Goal: Transaction & Acquisition: Purchase product/service

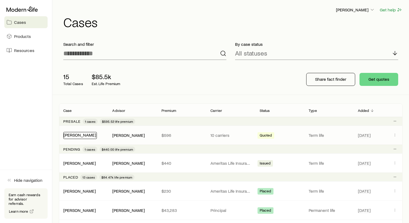
click at [80, 136] on link "[PERSON_NAME]" at bounding box center [80, 134] width 32 height 5
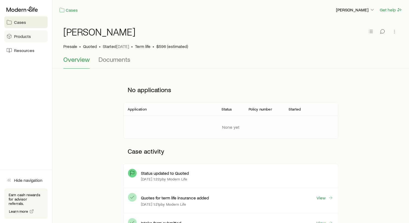
click at [24, 37] on span "Products" at bounding box center [22, 36] width 17 height 5
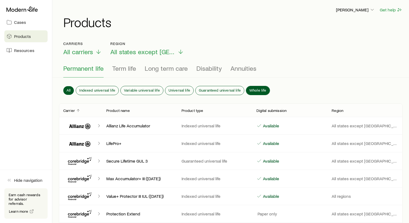
click at [255, 91] on span "Whole life" at bounding box center [258, 90] width 17 height 4
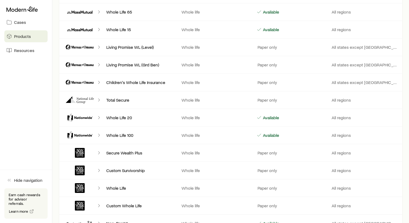
scroll to position [289, 0]
click at [21, 50] on span "Resources" at bounding box center [24, 50] width 20 height 5
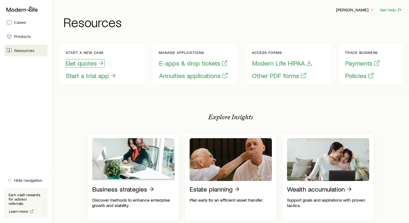
click at [88, 64] on button "Get quotes" at bounding box center [85, 63] width 39 height 8
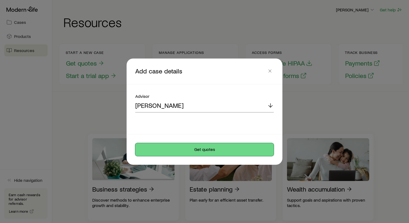
click at [192, 150] on button "Get quotes" at bounding box center [204, 149] width 139 height 13
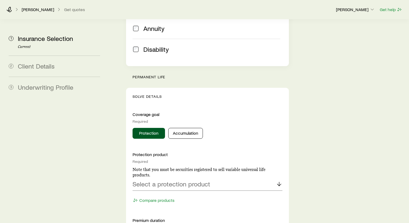
scroll to position [173, 0]
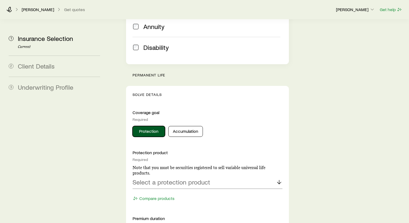
click at [148, 126] on button "Protection" at bounding box center [149, 131] width 32 height 11
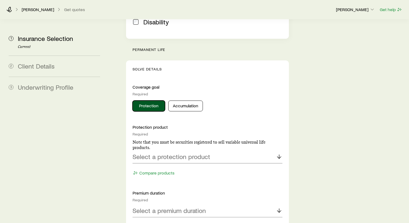
scroll to position [198, 0]
click at [255, 151] on div "Select a protection product" at bounding box center [208, 157] width 150 height 13
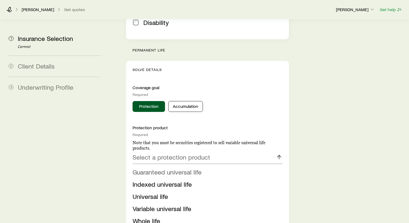
click at [187, 168] on span "Guaranteed universal life" at bounding box center [167, 172] width 69 height 8
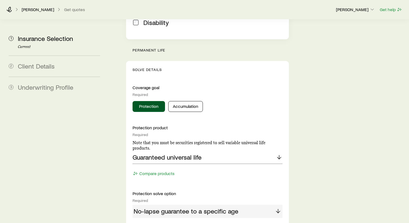
click at [279, 205] on div "No-lapse guarantee to a specific age" at bounding box center [208, 211] width 150 height 13
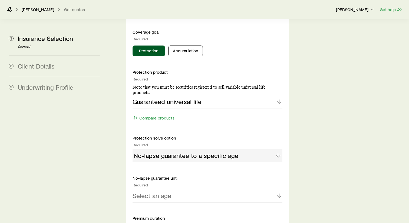
scroll to position [271, 0]
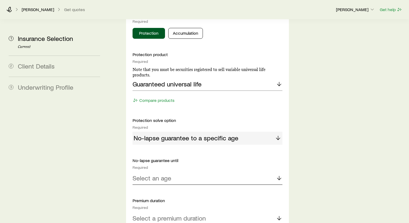
click at [280, 178] on polyline at bounding box center [279, 179] width 4 height 2
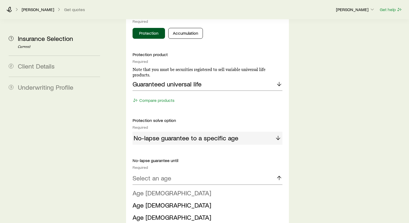
click at [161, 187] on li "Age [DEMOGRAPHIC_DATA]" at bounding box center [206, 193] width 147 height 12
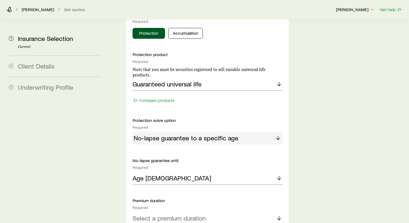
click at [280, 215] on icon at bounding box center [279, 218] width 6 height 6
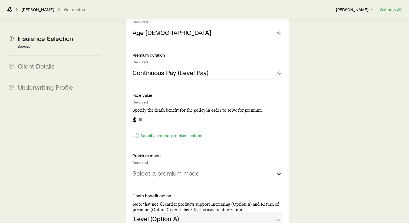
scroll to position [419, 0]
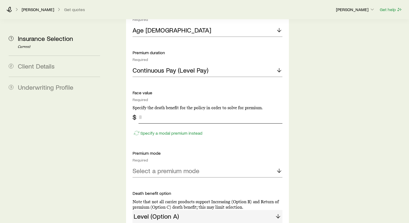
click at [152, 110] on input "tel" at bounding box center [211, 116] width 144 height 13
type input "*******"
click at [164, 130] on p "Specify a modal premium instead" at bounding box center [171, 132] width 62 height 5
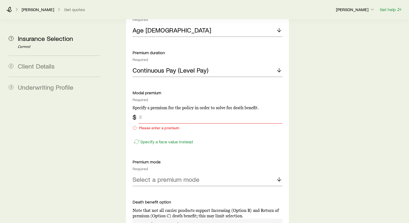
click at [146, 110] on input "tel" at bounding box center [211, 116] width 144 height 13
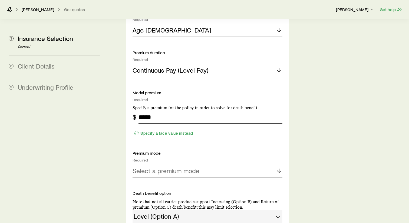
type input "*****"
click at [279, 169] on line at bounding box center [279, 171] width 0 height 4
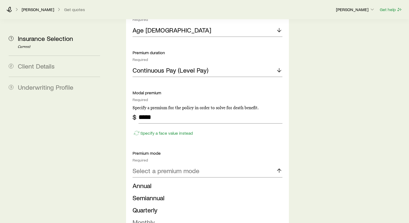
click at [155, 216] on li "Monthly" at bounding box center [206, 222] width 147 height 12
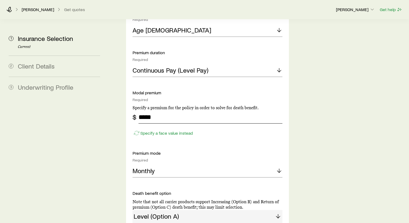
click at [161, 110] on input "*****" at bounding box center [211, 116] width 144 height 13
type input "*"
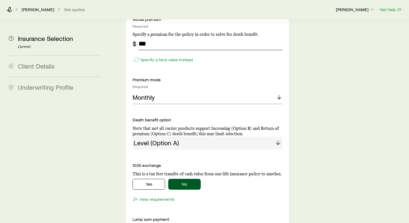
scroll to position [496, 0]
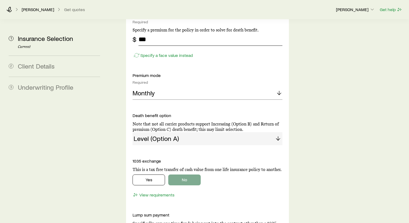
type input "***"
click at [189, 174] on button "No" at bounding box center [184, 179] width 32 height 11
click at [188, 174] on button "No" at bounding box center [184, 179] width 32 height 11
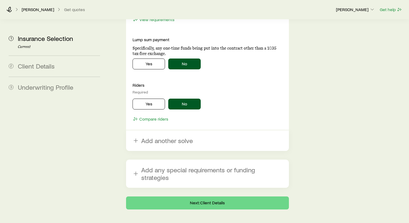
scroll to position [679, 0]
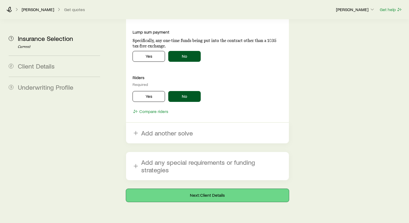
click at [206, 189] on button "Next: Client Details" at bounding box center [207, 195] width 163 height 13
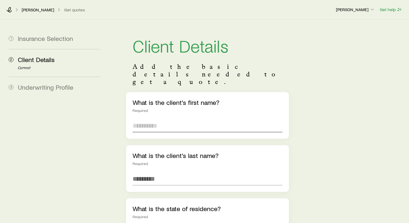
click at [152, 119] on input "text" at bounding box center [208, 125] width 150 height 13
type input "*******"
type input "*****"
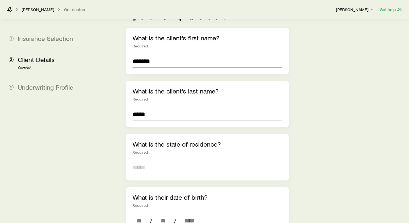
scroll to position [79, 0]
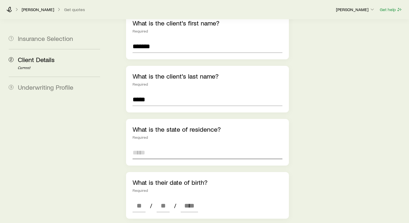
click at [146, 146] on input at bounding box center [208, 152] width 150 height 13
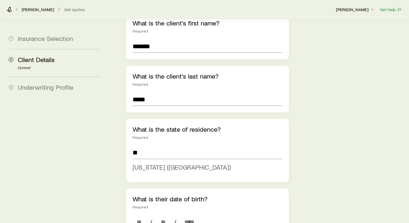
click at [166, 163] on span "[US_STATE] ([GEOGRAPHIC_DATA])" at bounding box center [182, 167] width 98 height 8
type input "**********"
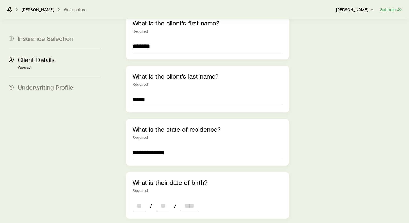
click at [144, 199] on input at bounding box center [139, 205] width 13 height 13
type input "**"
type input "****"
type input "*"
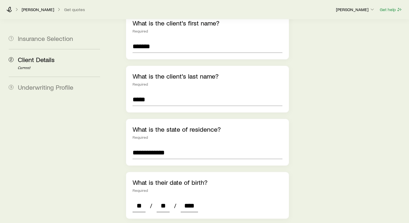
type input "*"
type input "****"
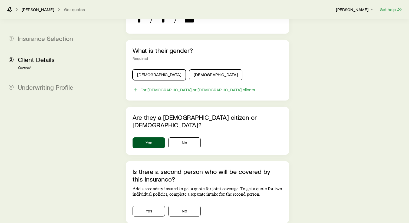
scroll to position [267, 0]
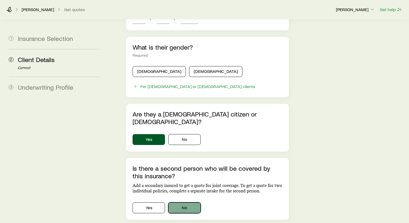
click at [186, 202] on button "No" at bounding box center [184, 207] width 32 height 11
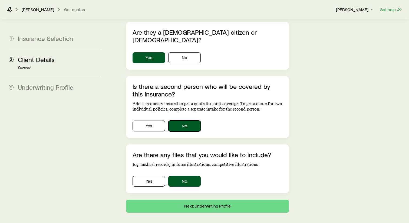
scroll to position [353, 0]
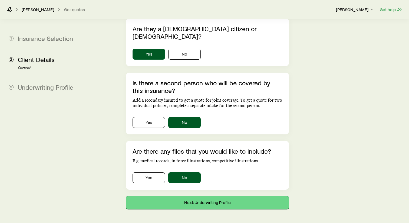
click at [207, 196] on button "Next: Underwriting Profile" at bounding box center [207, 202] width 163 height 13
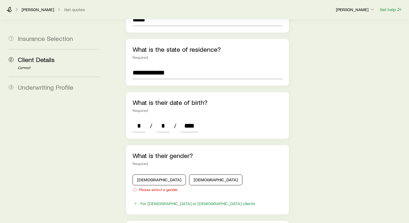
scroll to position [189, 0]
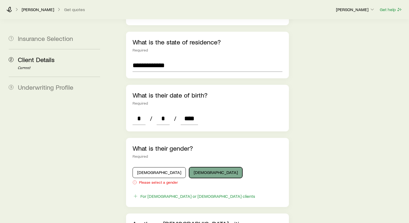
click at [189, 167] on button "[DEMOGRAPHIC_DATA]" at bounding box center [215, 172] width 53 height 11
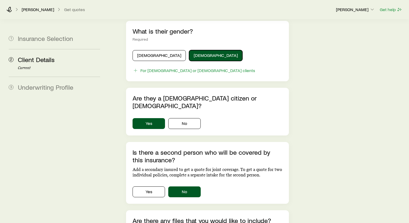
scroll to position [375, 0]
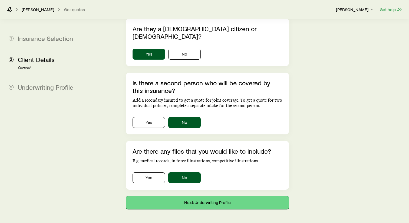
click at [205, 196] on button "Next: Underwriting Profile" at bounding box center [207, 202] width 163 height 13
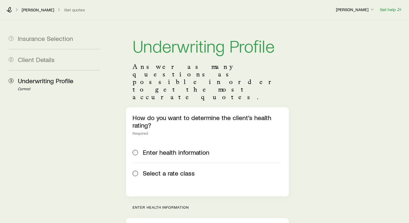
click at [166, 169] on span "Select a rate class" at bounding box center [169, 173] width 52 height 8
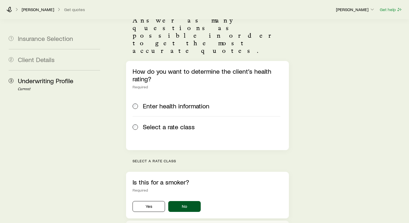
scroll to position [47, 0]
click at [180, 200] on button "No" at bounding box center [184, 205] width 32 height 11
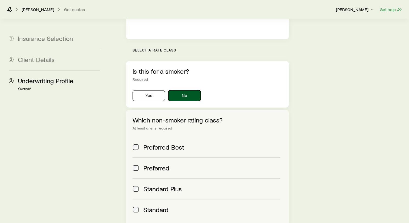
scroll to position [163, 0]
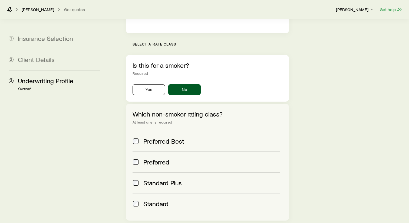
click at [139, 158] on div "Preferred" at bounding box center [207, 162] width 148 height 8
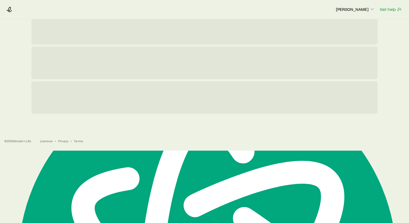
scroll to position [0, 0]
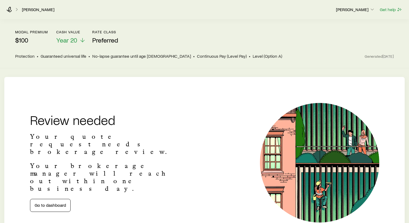
scroll to position [31, 0]
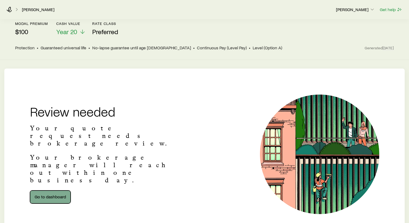
click at [51, 190] on link "Go to dashboard" at bounding box center [50, 196] width 41 height 13
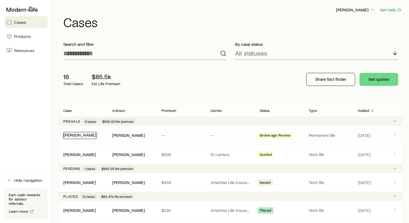
click at [77, 135] on link "[PERSON_NAME]" at bounding box center [80, 134] width 32 height 5
click at [376, 77] on button "Get quotes" at bounding box center [379, 79] width 39 height 13
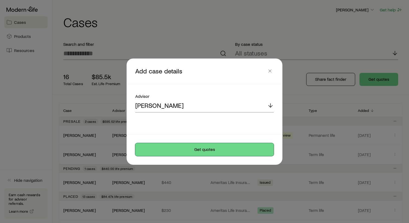
click at [213, 149] on button "Get quotes" at bounding box center [204, 149] width 139 height 13
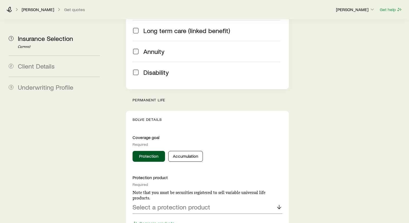
scroll to position [155, 0]
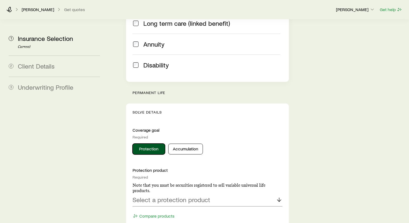
click at [149, 143] on button "Protection" at bounding box center [149, 148] width 32 height 11
click at [183, 196] on p "Select a protection product" at bounding box center [172, 200] width 78 height 8
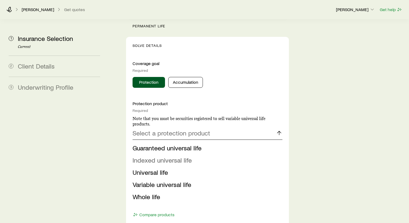
scroll to position [223, 0]
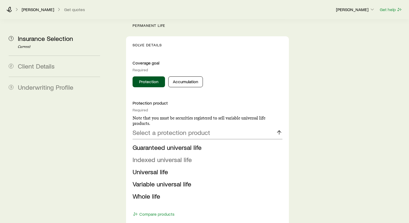
click at [168, 155] on span "Indexed universal life" at bounding box center [162, 159] width 59 height 8
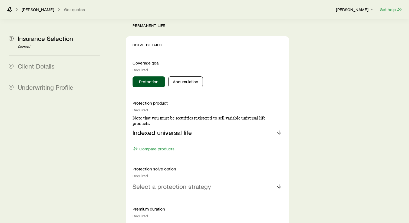
click at [276, 183] on icon at bounding box center [279, 186] width 6 height 6
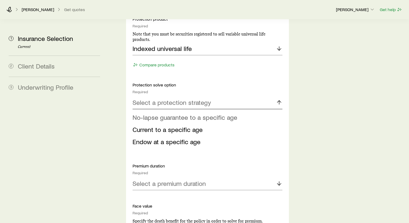
scroll to position [315, 0]
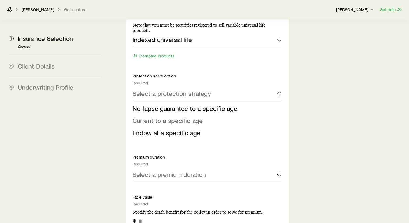
click at [164, 116] on span "Current to a specific age" at bounding box center [168, 120] width 70 height 8
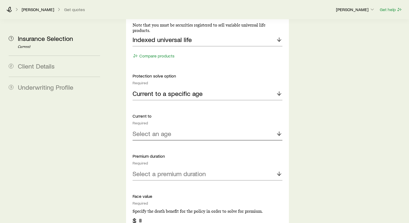
click at [279, 130] on icon at bounding box center [279, 133] width 6 height 6
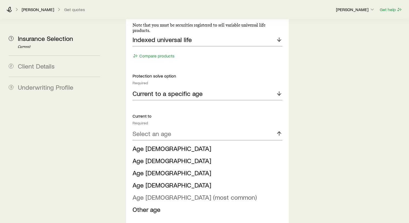
click at [156, 193] on span "Age [DEMOGRAPHIC_DATA] (most common)" at bounding box center [195, 197] width 124 height 8
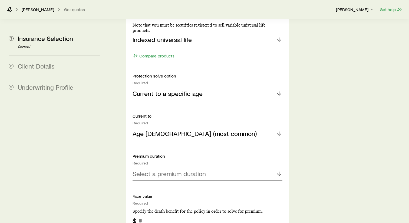
click at [238, 167] on div "Select a premium duration" at bounding box center [208, 173] width 150 height 13
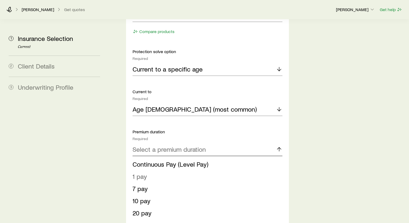
scroll to position [352, 0]
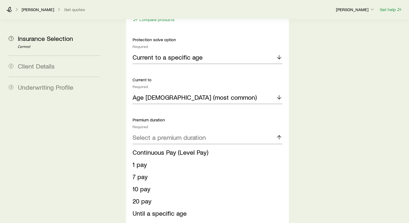
click at [142, 160] on span "1 pay" at bounding box center [140, 164] width 14 height 8
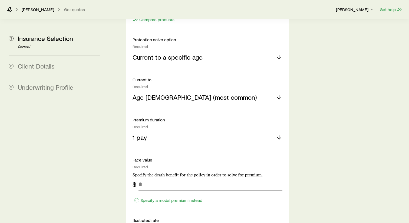
click at [178, 131] on div "1 pay" at bounding box center [208, 137] width 150 height 13
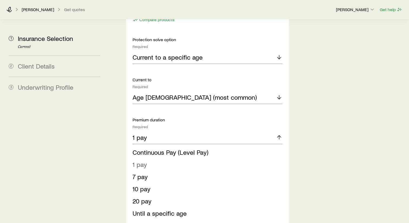
click at [138, 160] on span "1 pay" at bounding box center [140, 164] width 14 height 8
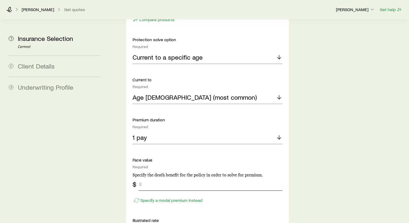
click at [148, 178] on input "tel" at bounding box center [211, 184] width 144 height 13
type input "*******"
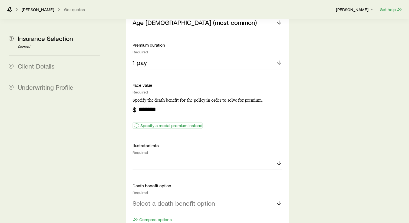
scroll to position [429, 0]
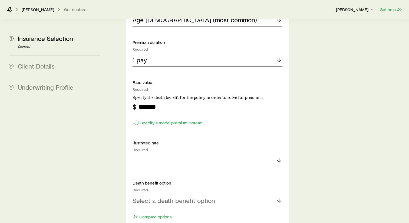
click at [280, 157] on icon at bounding box center [279, 160] width 6 height 6
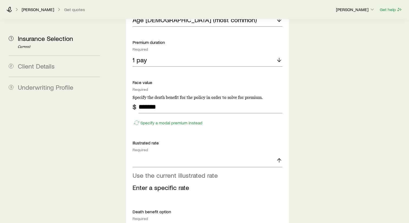
click at [203, 171] on span "Use the current illustrated rate" at bounding box center [175, 175] width 85 height 8
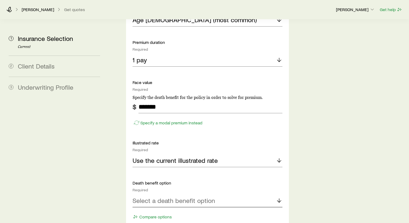
click at [280, 200] on polyline at bounding box center [279, 201] width 4 height 2
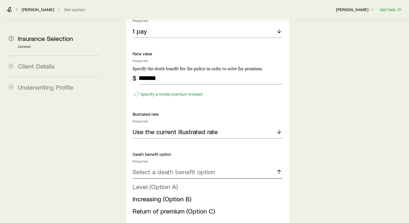
scroll to position [456, 0]
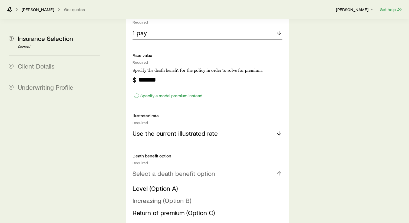
click at [177, 196] on span "Increasing (Option B)" at bounding box center [162, 200] width 59 height 8
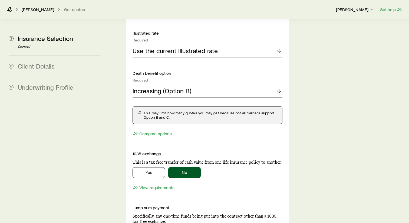
scroll to position [538, 0]
click at [187, 167] on button "No" at bounding box center [184, 172] width 32 height 11
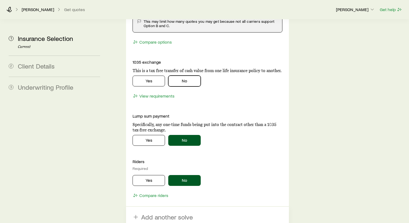
scroll to position [634, 0]
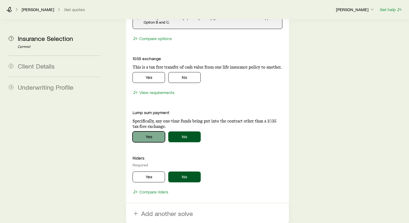
click at [151, 131] on button "Yes" at bounding box center [149, 136] width 32 height 11
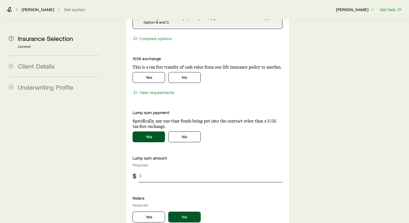
click at [157, 169] on input "tel" at bounding box center [211, 175] width 144 height 13
type input "*******"
click at [156, 211] on button "Yes" at bounding box center [149, 216] width 32 height 11
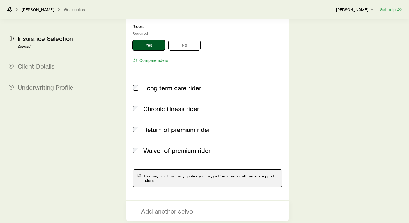
scroll to position [809, 0]
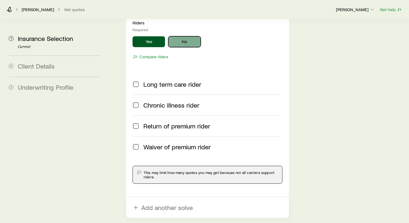
click at [185, 36] on button "No" at bounding box center [184, 41] width 32 height 11
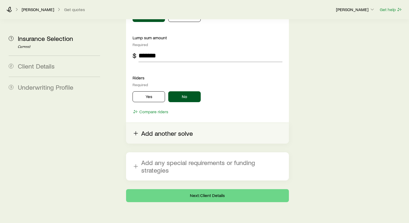
click at [162, 123] on button "Add another solve" at bounding box center [207, 133] width 163 height 21
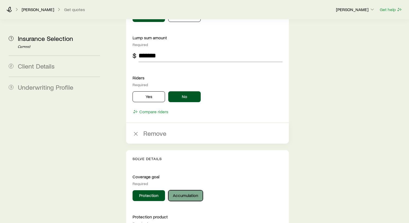
click at [184, 190] on button "Accumulation" at bounding box center [185, 195] width 35 height 11
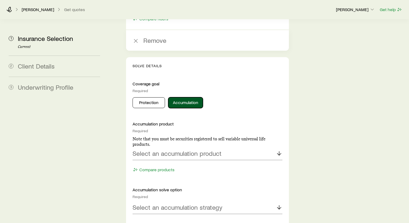
scroll to position [849, 0]
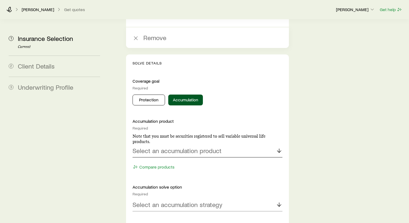
click at [250, 144] on div "Select an accumulation product" at bounding box center [208, 150] width 150 height 13
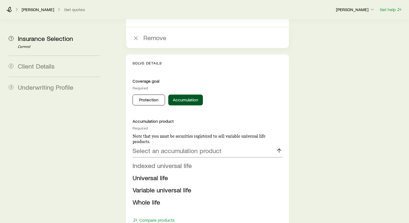
click at [200, 159] on li "Indexed universal life" at bounding box center [206, 165] width 147 height 12
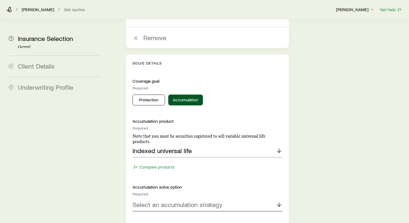
click at [277, 201] on icon at bounding box center [279, 204] width 6 height 6
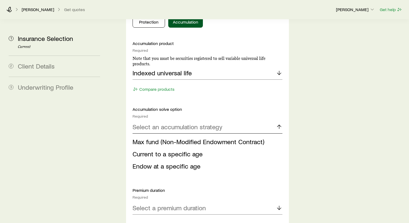
scroll to position [929, 0]
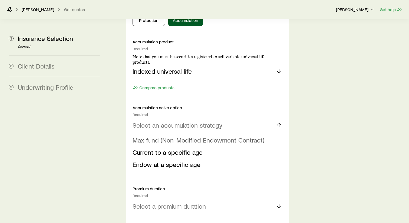
click at [185, 136] on span "Max fund (Non-Modified Endowment Contract)" at bounding box center [199, 140] width 132 height 8
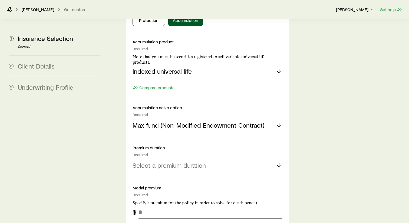
click at [279, 163] on line at bounding box center [279, 165] width 0 height 4
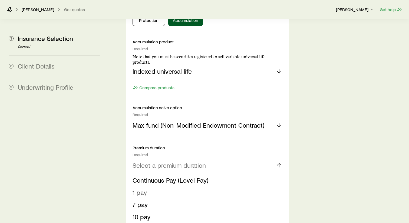
click at [170, 186] on li "1 pay" at bounding box center [206, 192] width 147 height 12
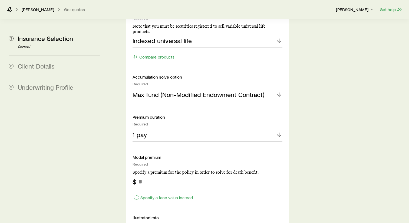
scroll to position [971, 0]
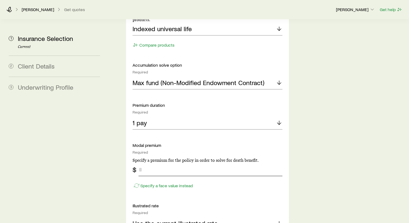
click at [150, 163] on input "tel" at bounding box center [211, 169] width 144 height 13
type input "*******"
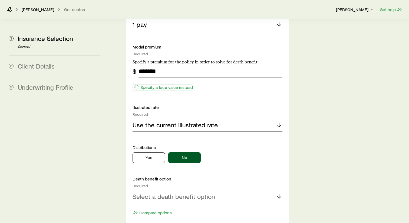
scroll to position [1074, 0]
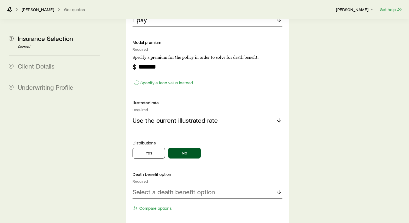
click at [278, 117] on icon at bounding box center [279, 120] width 6 height 6
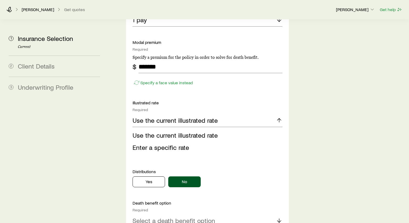
click at [204, 131] on span "Use the current illustrated rate" at bounding box center [175, 135] width 85 height 8
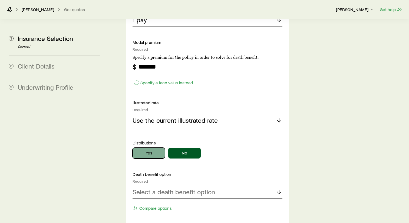
click at [151, 148] on button "Yes" at bounding box center [149, 153] width 32 height 11
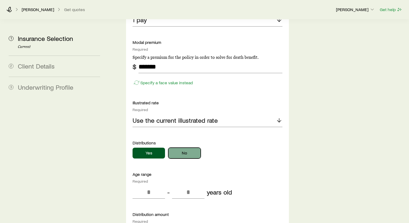
click at [188, 148] on button "No" at bounding box center [184, 153] width 32 height 11
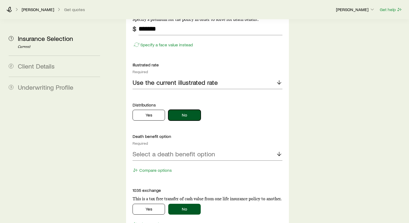
scroll to position [1115, 0]
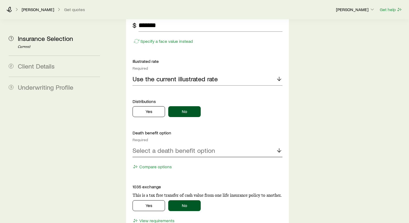
click at [279, 147] on icon at bounding box center [279, 150] width 6 height 6
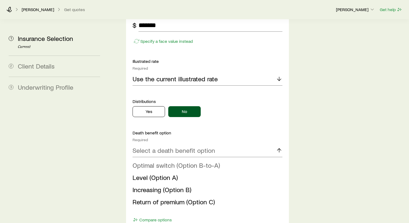
click at [191, 161] on span "Optimal switch (Option B-to-A)" at bounding box center [176, 165] width 87 height 8
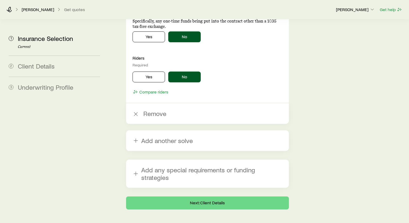
scroll to position [1350, 0]
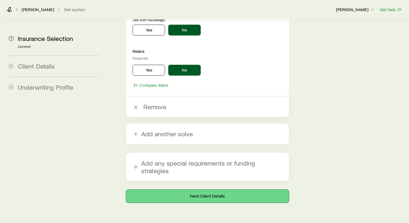
click at [206, 189] on button "Next: Client Details" at bounding box center [207, 195] width 163 height 13
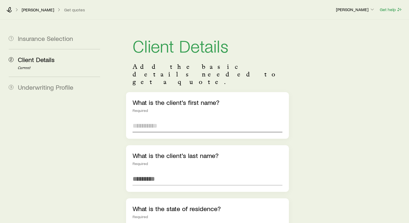
click at [150, 119] on input "text" at bounding box center [208, 125] width 150 height 13
type input "*****"
type input "**********"
click at [138, 119] on input "*****" at bounding box center [208, 125] width 150 height 13
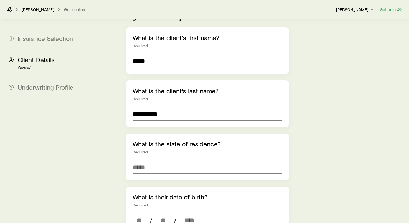
scroll to position [69, 0]
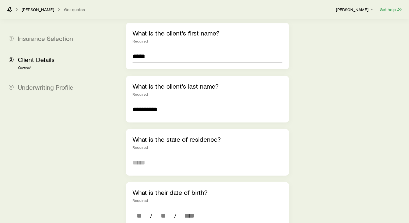
type input "*****"
click at [150, 156] on input at bounding box center [208, 162] width 150 height 13
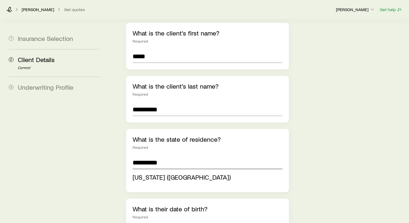
type input "**********"
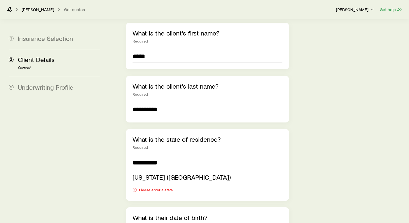
type input "**********"
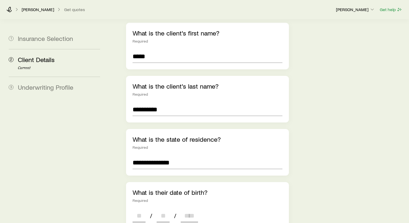
click at [145, 209] on input at bounding box center [139, 215] width 13 height 13
type input "**"
type input "****"
type input "*"
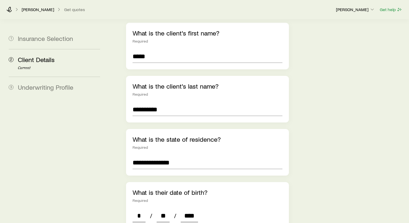
type input "****"
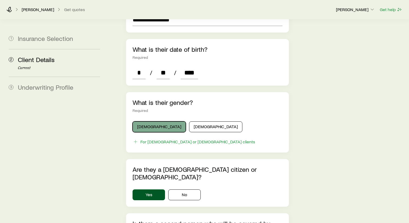
click at [149, 121] on button "[DEMOGRAPHIC_DATA]" at bounding box center [159, 126] width 53 height 11
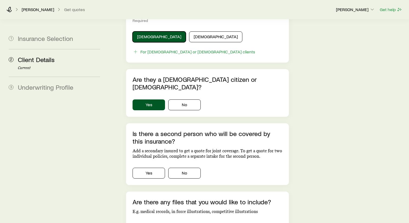
scroll to position [302, 0]
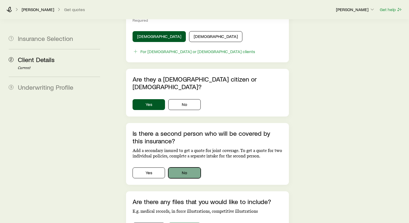
click at [185, 167] on button "No" at bounding box center [184, 172] width 32 height 11
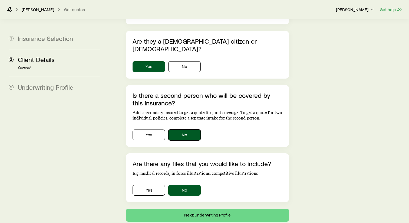
scroll to position [353, 0]
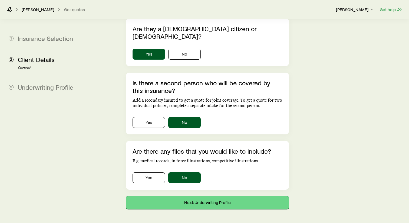
click at [204, 196] on button "Next: Underwriting Profile" at bounding box center [207, 202] width 163 height 13
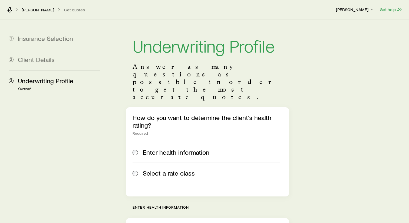
click at [167, 169] on span "Select a rate class" at bounding box center [169, 173] width 52 height 8
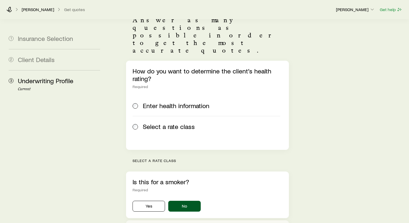
scroll to position [59, 0]
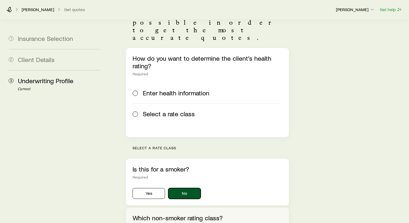
click at [184, 188] on button "No" at bounding box center [184, 193] width 32 height 11
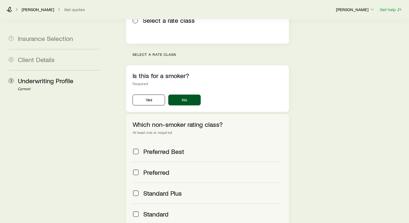
scroll to position [209, 0]
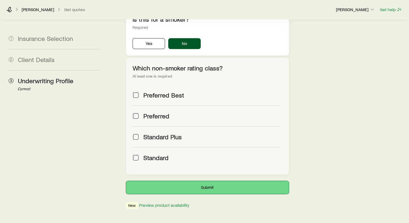
click at [206, 181] on button "Submit" at bounding box center [207, 187] width 163 height 13
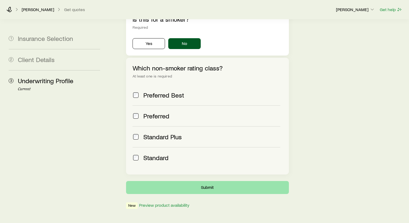
scroll to position [0, 0]
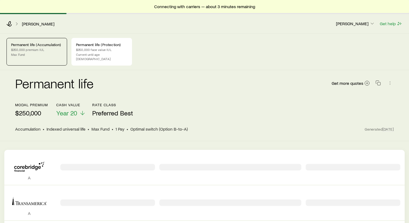
click at [48, 52] on div "Permanent life (Accumulation) $250,000 premium IUL Max Fund" at bounding box center [36, 52] width 61 height 28
drag, startPoint x: 48, startPoint y: 51, endPoint x: 55, endPoint y: 51, distance: 7.0
click at [55, 51] on p "$250,000 premium IUL" at bounding box center [36, 49] width 51 height 4
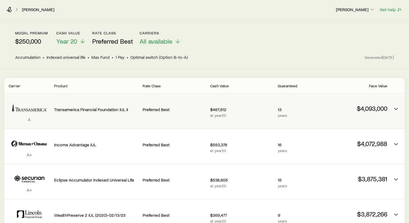
scroll to position [57, 0]
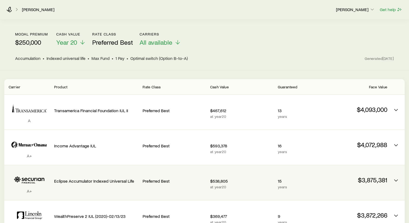
click at [260, 178] on p "$538,805" at bounding box center [241, 180] width 63 height 5
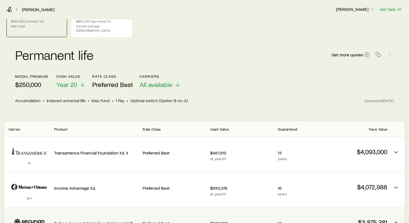
scroll to position [0, 0]
